Goal: Find specific page/section: Find specific page/section

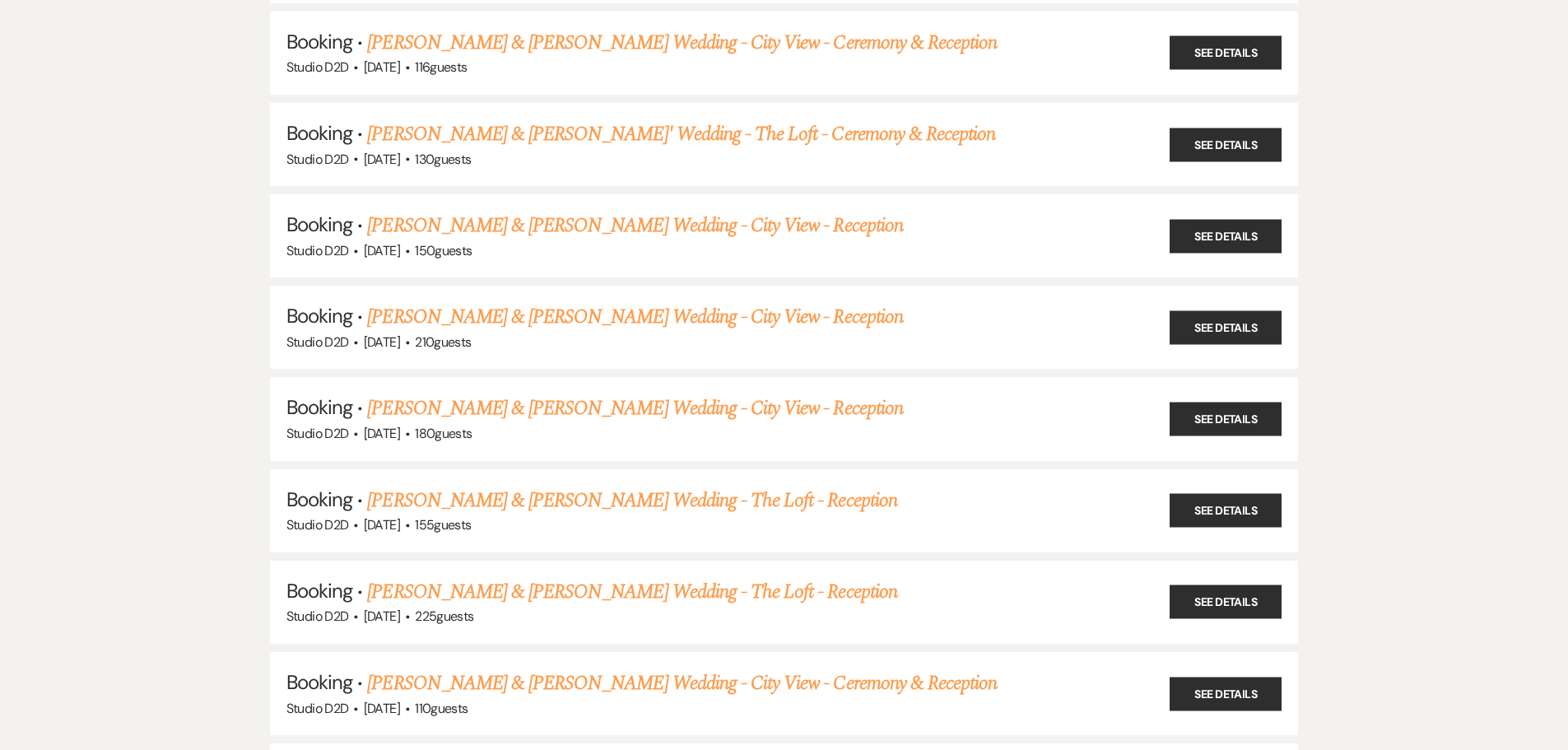
scroll to position [82, 0]
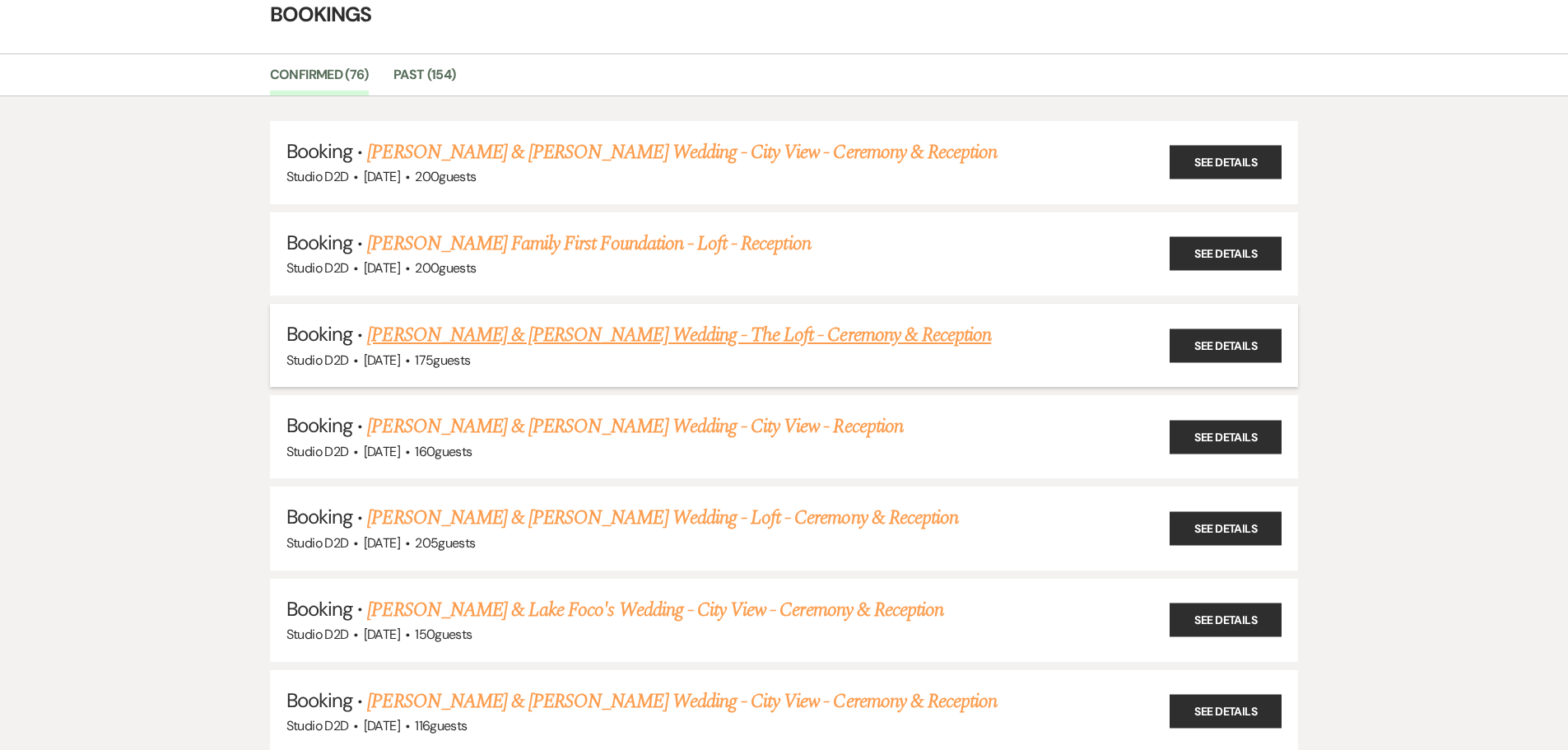
click at [549, 339] on link "[PERSON_NAME] & [PERSON_NAME] Wedding - The Loft - Ceremony & Reception" at bounding box center [679, 335] width 624 height 30
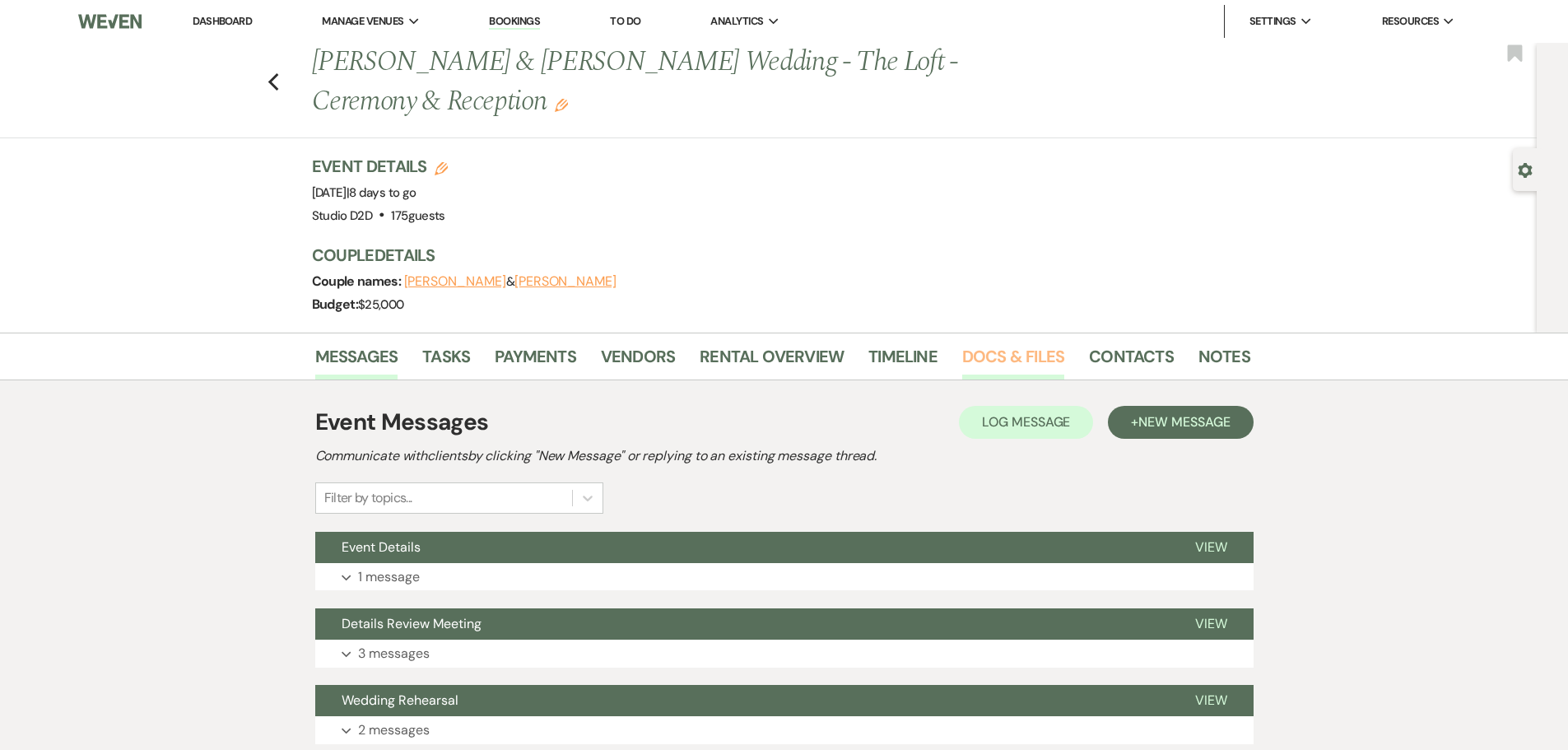
click at [1003, 359] on link "Docs & Files" at bounding box center [1013, 361] width 103 height 36
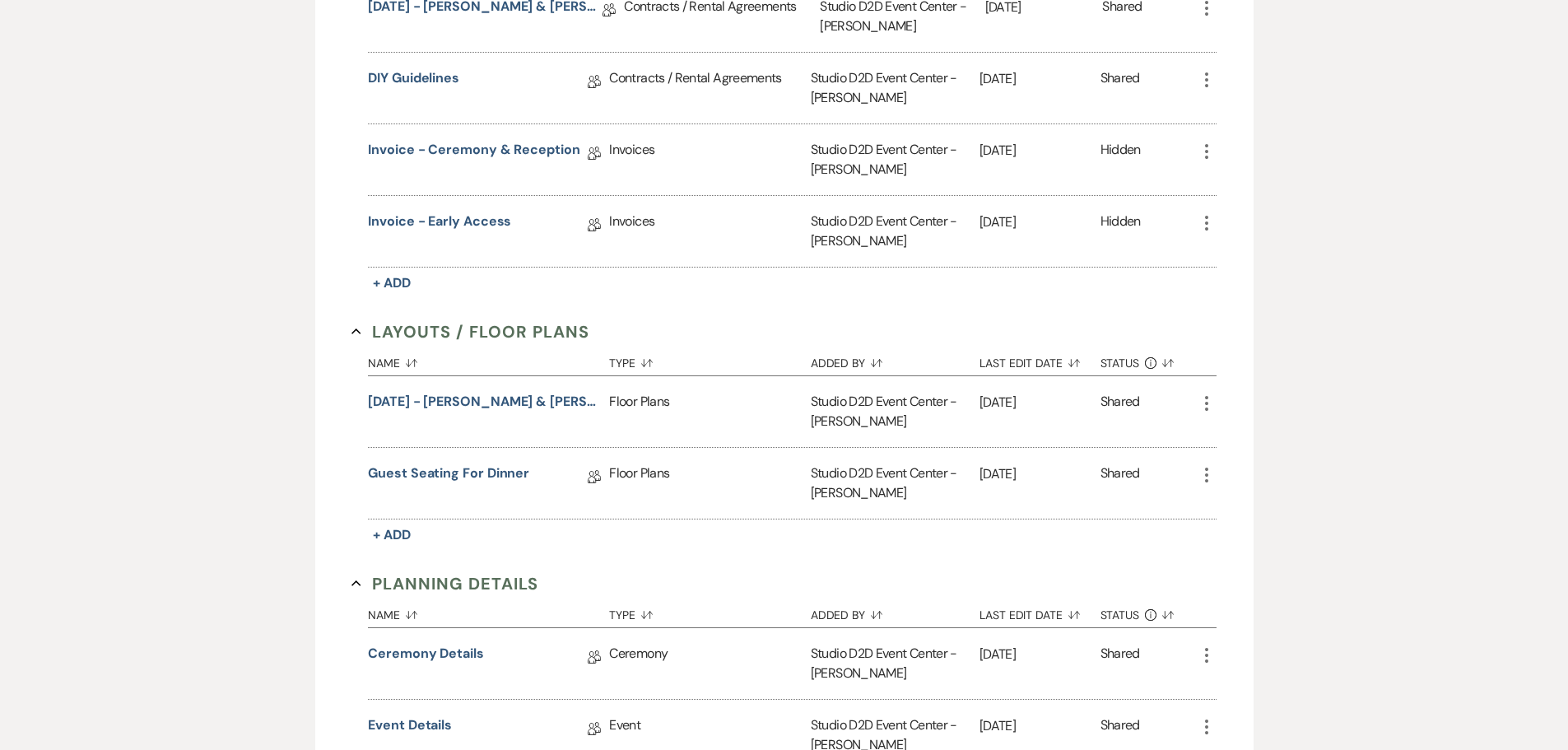
scroll to position [659, 0]
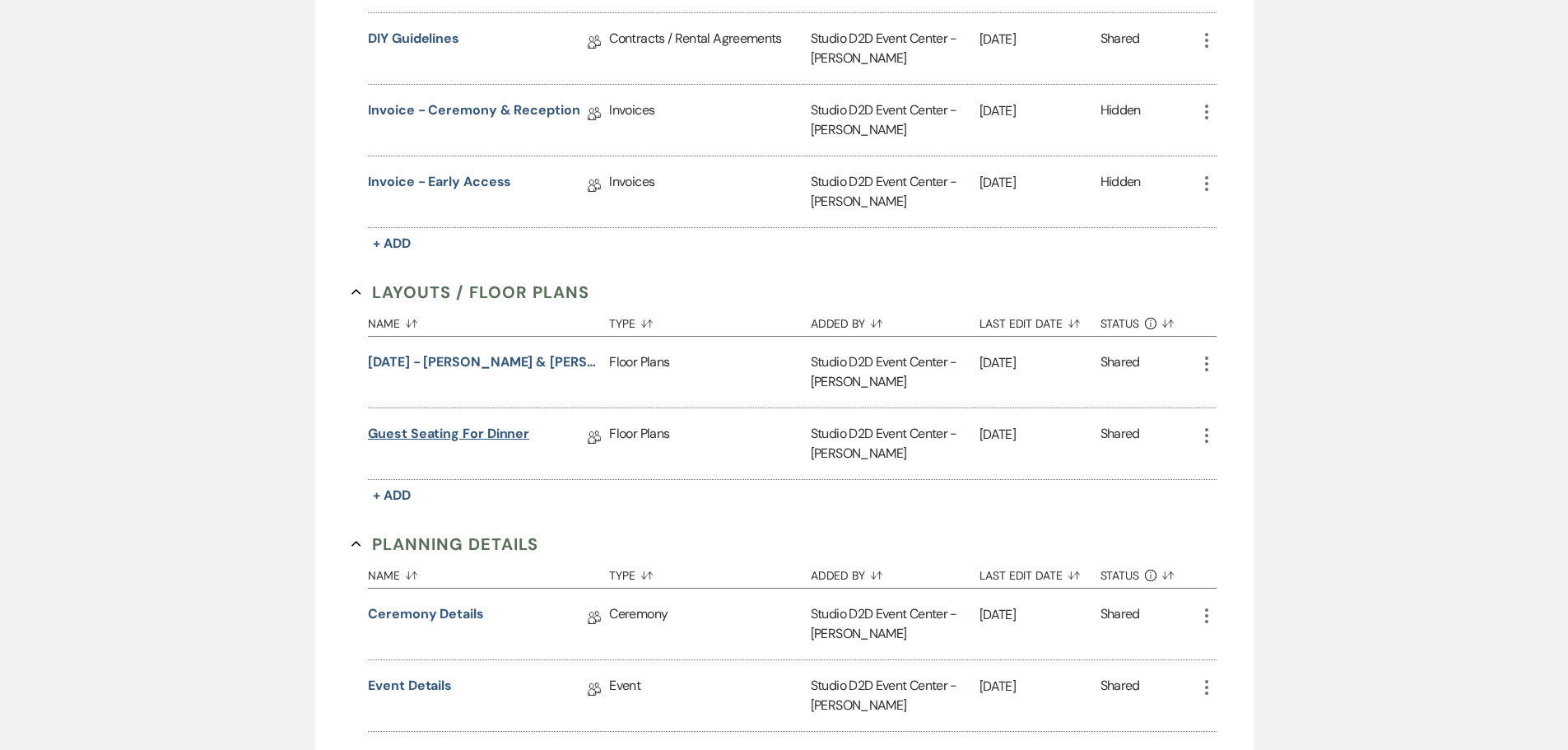
click at [506, 436] on link "Guest Seating for Dinner" at bounding box center [448, 436] width 161 height 25
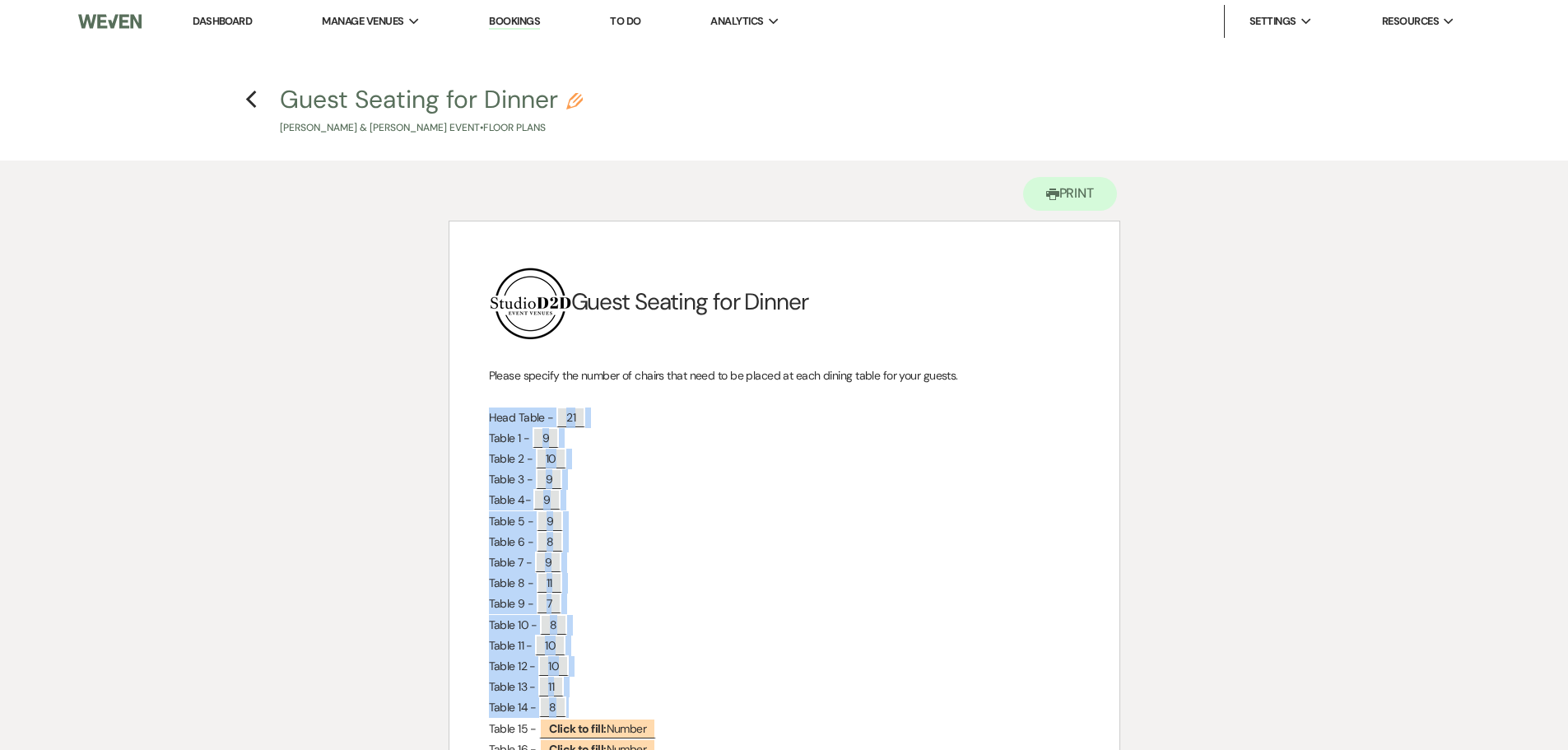
drag, startPoint x: 487, startPoint y: 416, endPoint x: 624, endPoint y: 699, distance: 314.4
click at [624, 699] on div "﻿ ﻿ Guest Seating for Dinner Please specify the number of chairs that need to b…" at bounding box center [784, 623] width 670 height 803
copy div "Head Table - ﻿ 21 ﻿ Table 1 - ﻿ 9 ﻿ Table 2 - ﻿ 10 ﻿ Table 3 - ﻿ 9 ﻿ Table 4- ﻿…"
click at [250, 102] on use "button" at bounding box center [251, 99] width 10 height 18
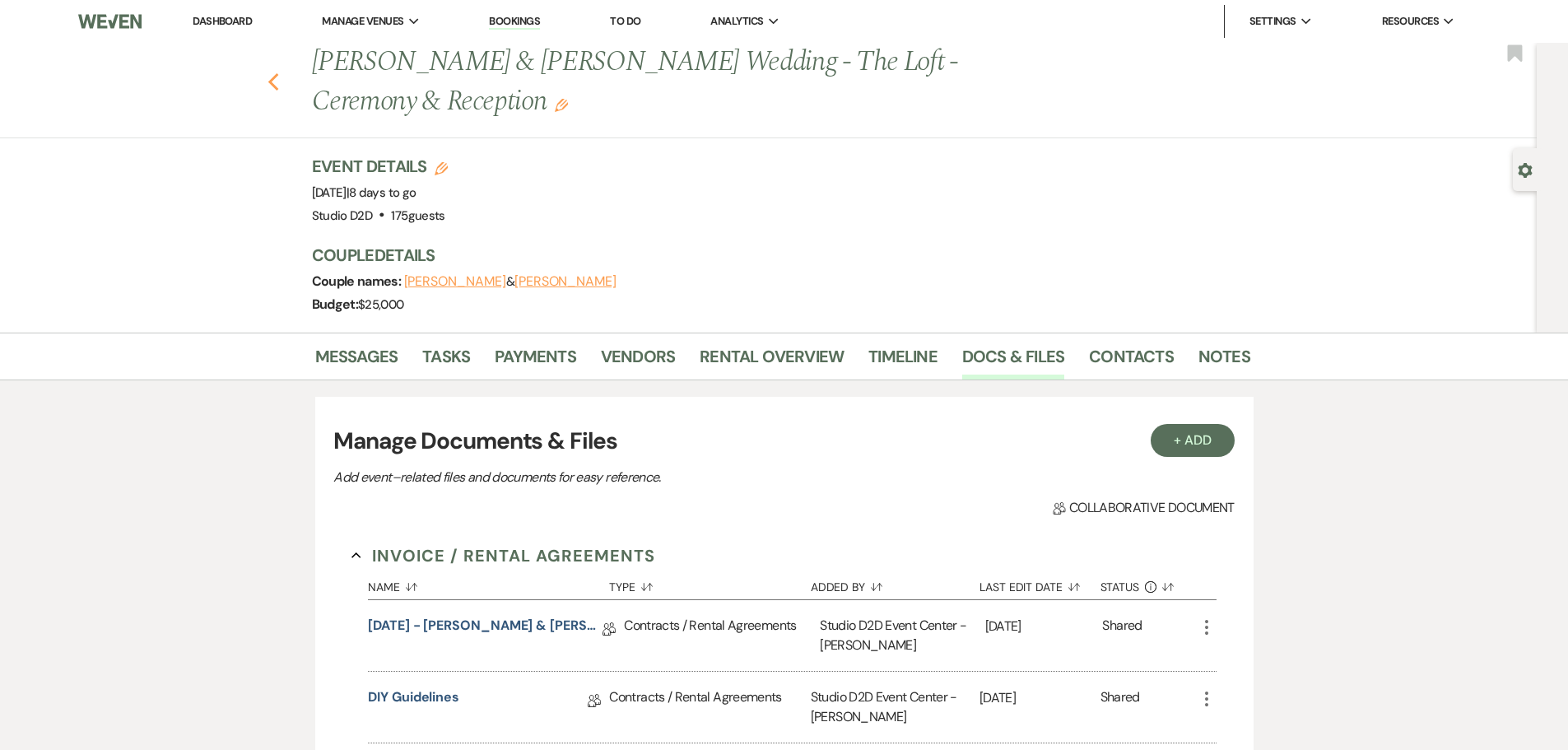
click at [278, 86] on icon "Previous" at bounding box center [273, 82] width 12 height 20
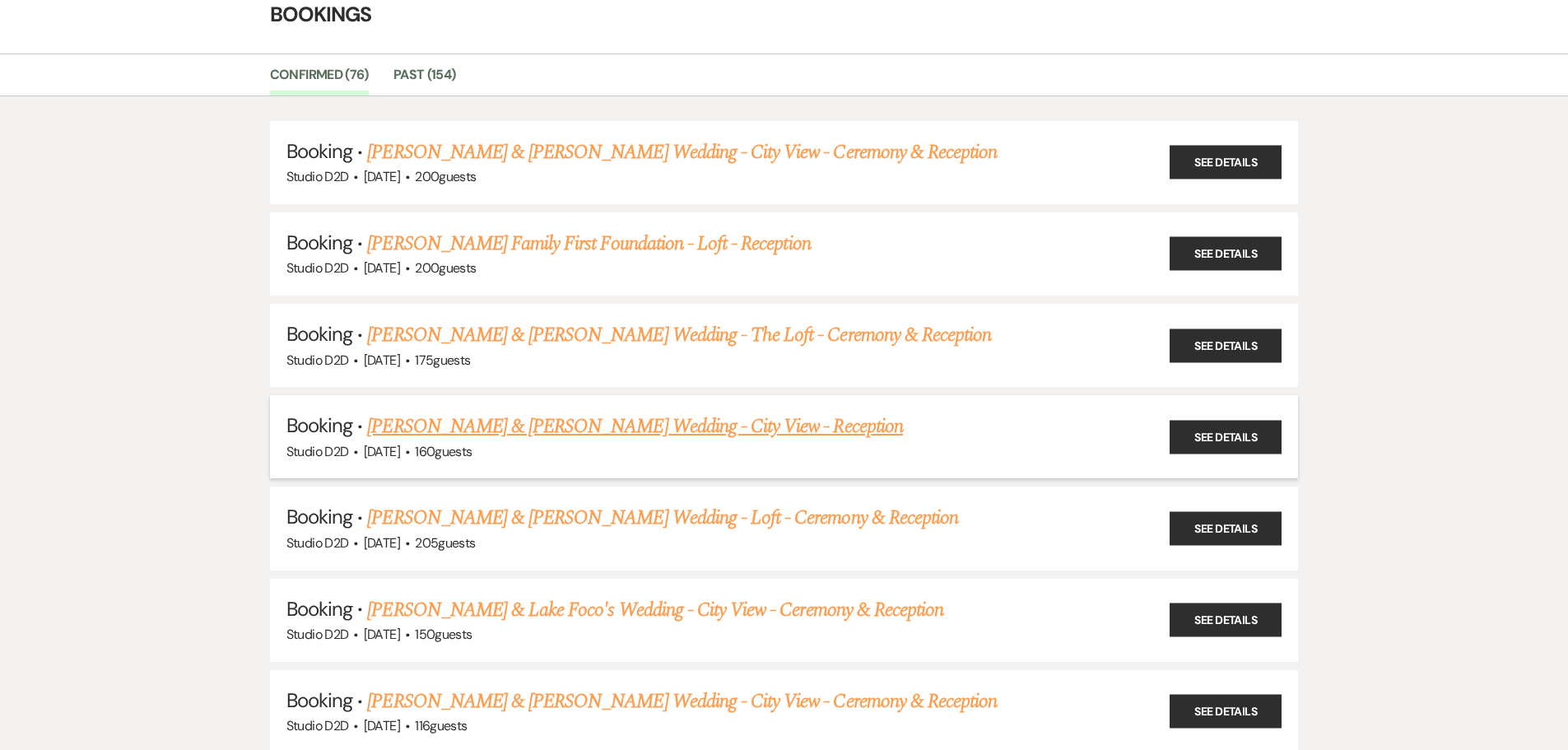
click at [546, 430] on link "[PERSON_NAME] & [PERSON_NAME] Wedding - City View - Reception" at bounding box center [635, 427] width 535 height 30
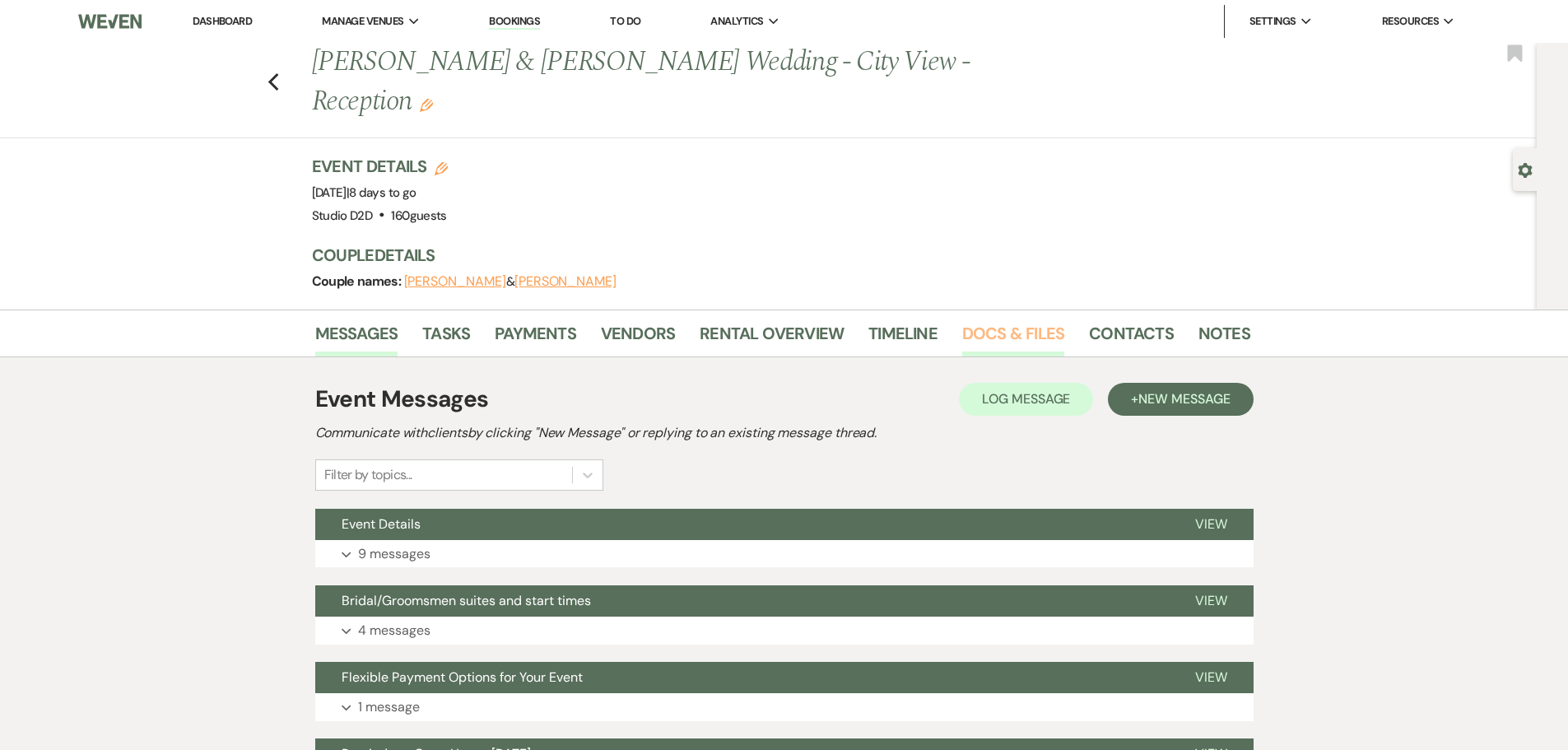
click at [975, 320] on link "Docs & Files" at bounding box center [1013, 338] width 103 height 36
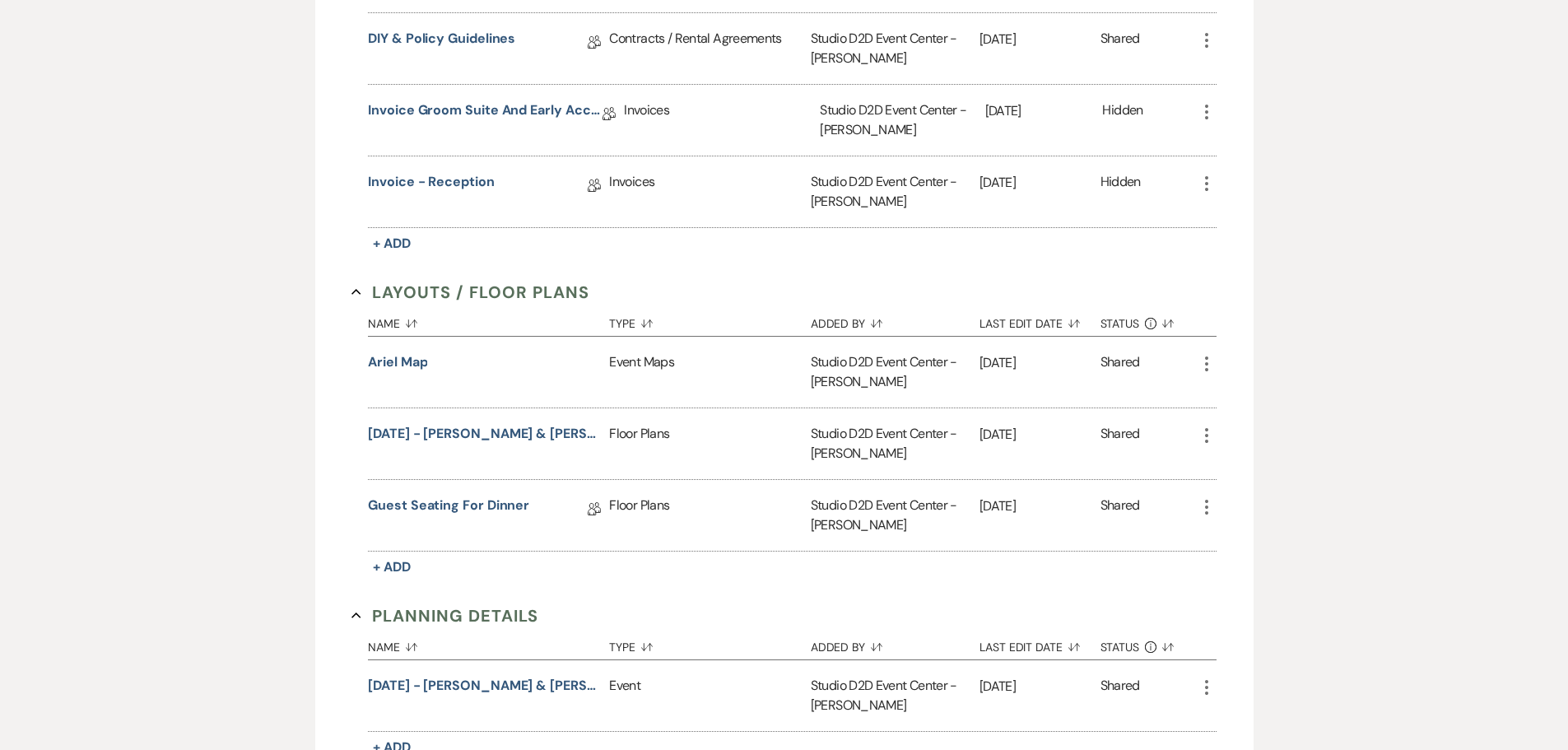
scroll to position [659, 0]
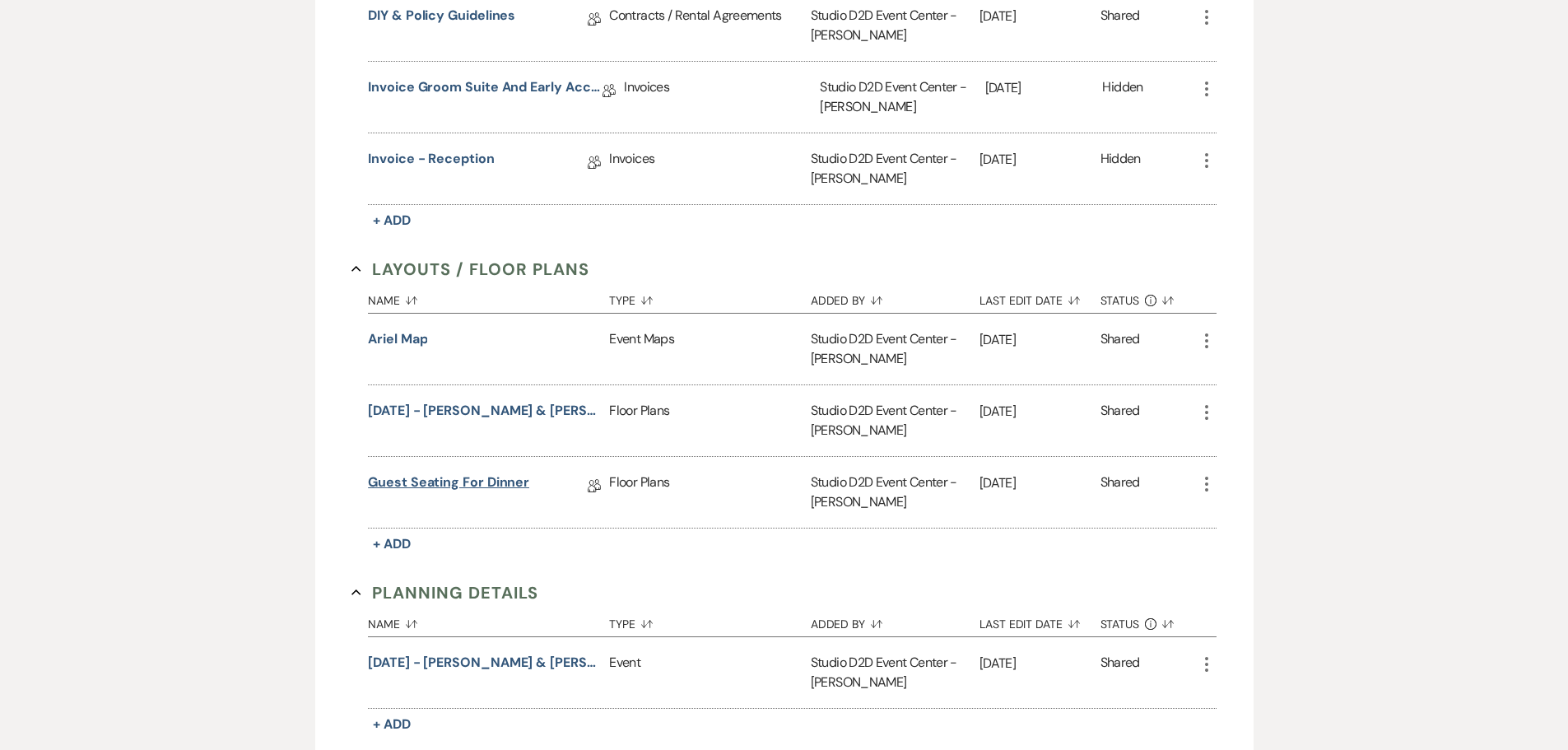
click at [459, 472] on link "Guest Seating for Dinner" at bounding box center [448, 484] width 161 height 25
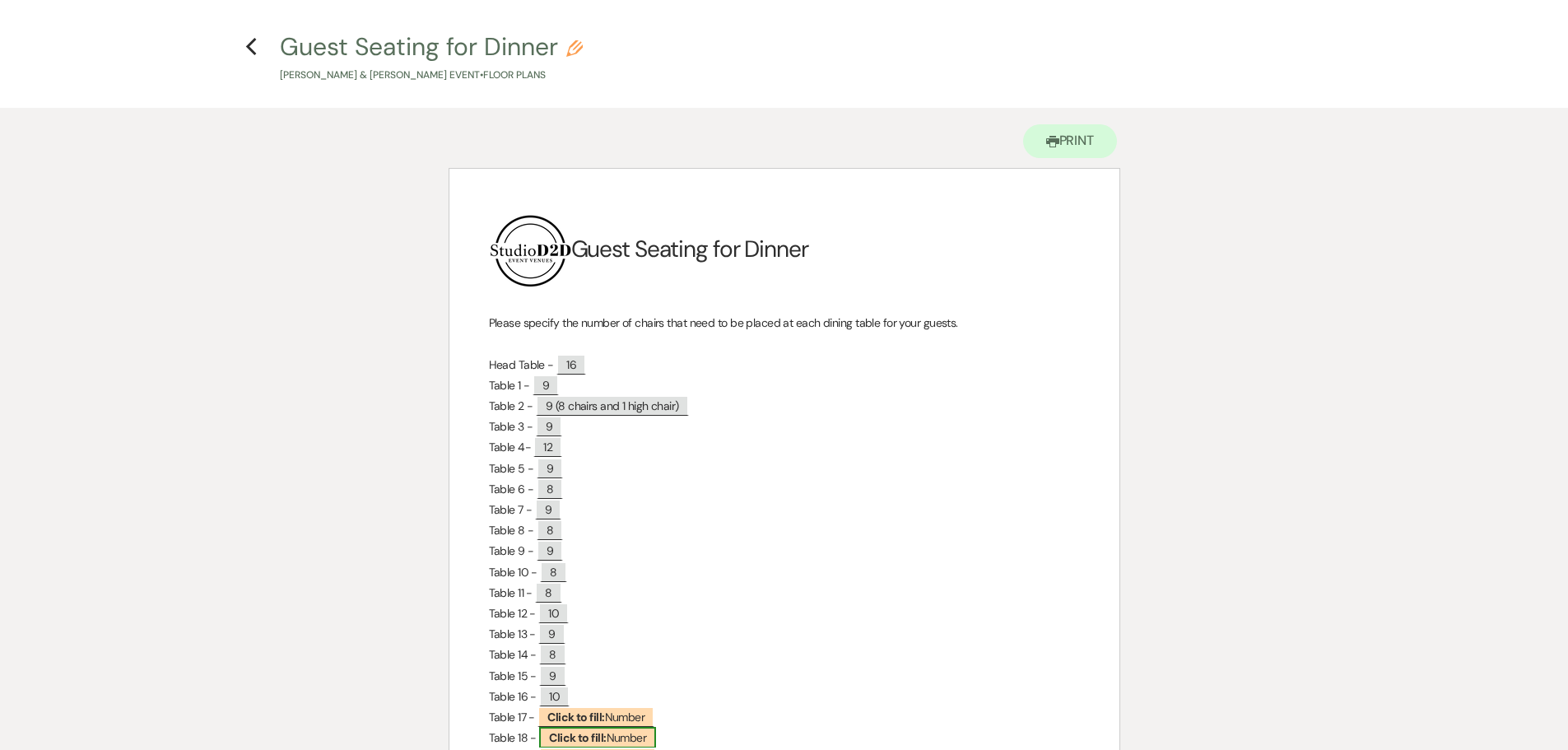
scroll to position [82, 0]
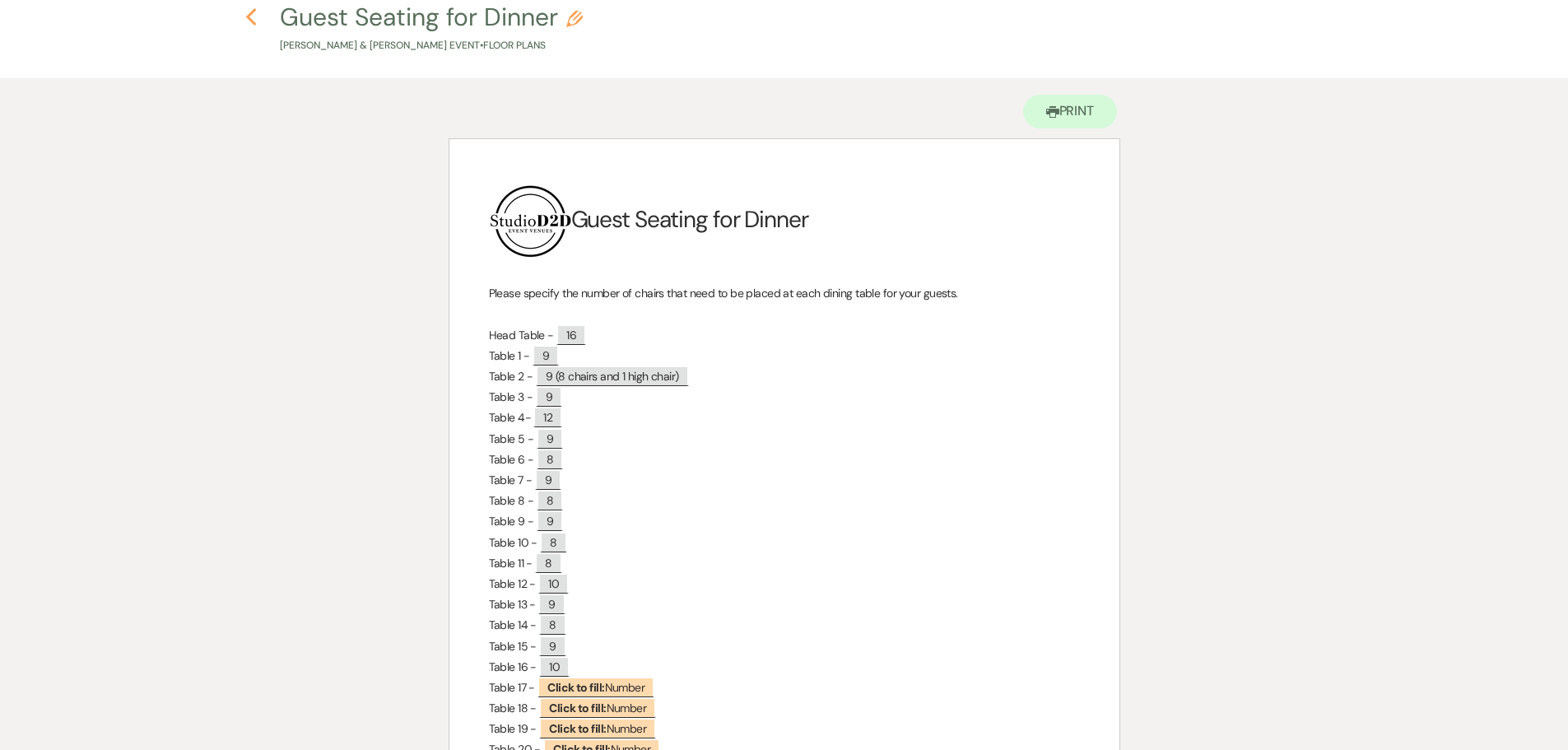
click at [253, 21] on use "button" at bounding box center [251, 17] width 10 height 18
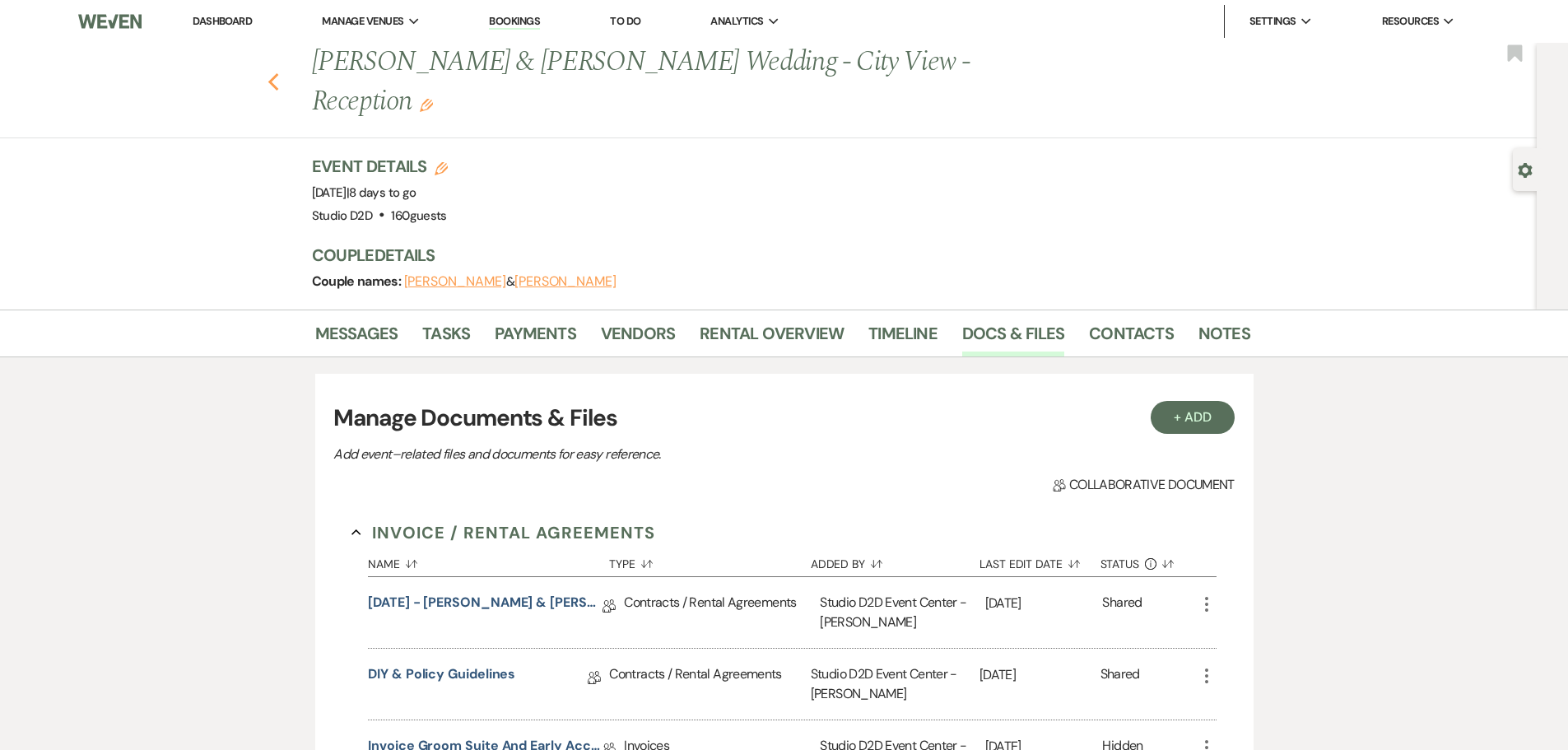
click at [277, 73] on icon "Previous" at bounding box center [273, 82] width 12 height 20
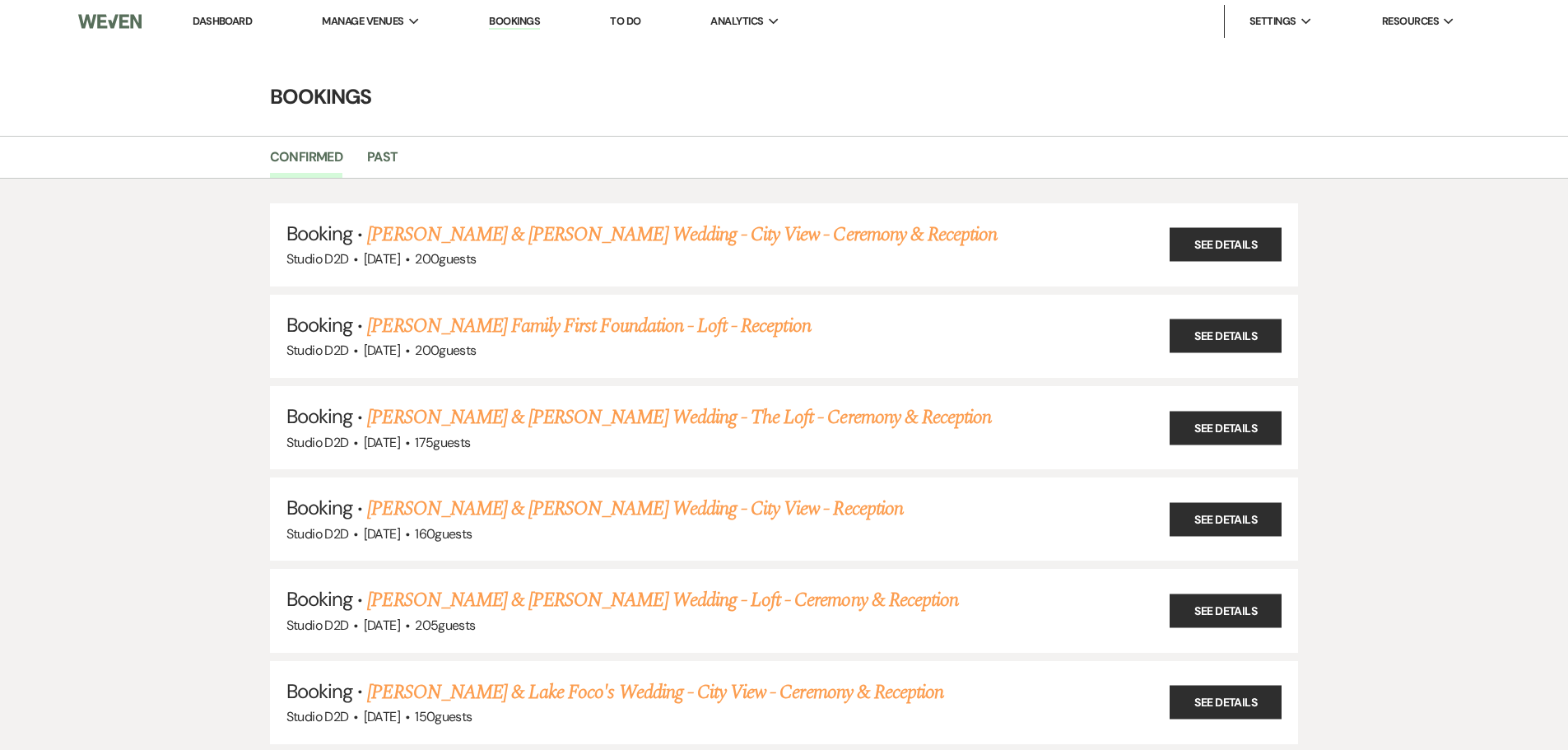
scroll to position [82, 0]
